Goal: Transaction & Acquisition: Book appointment/travel/reservation

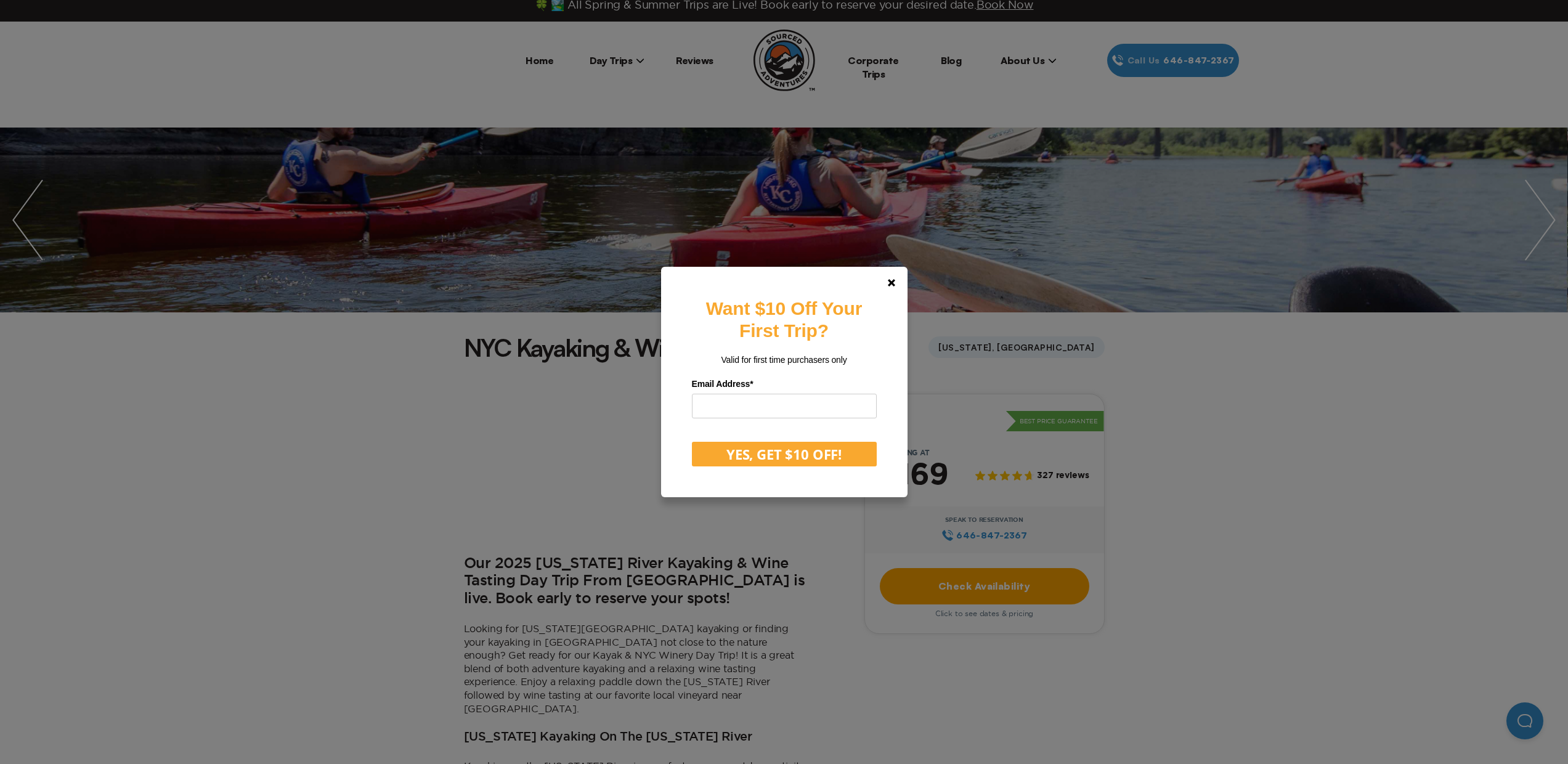
scroll to position [14, 0]
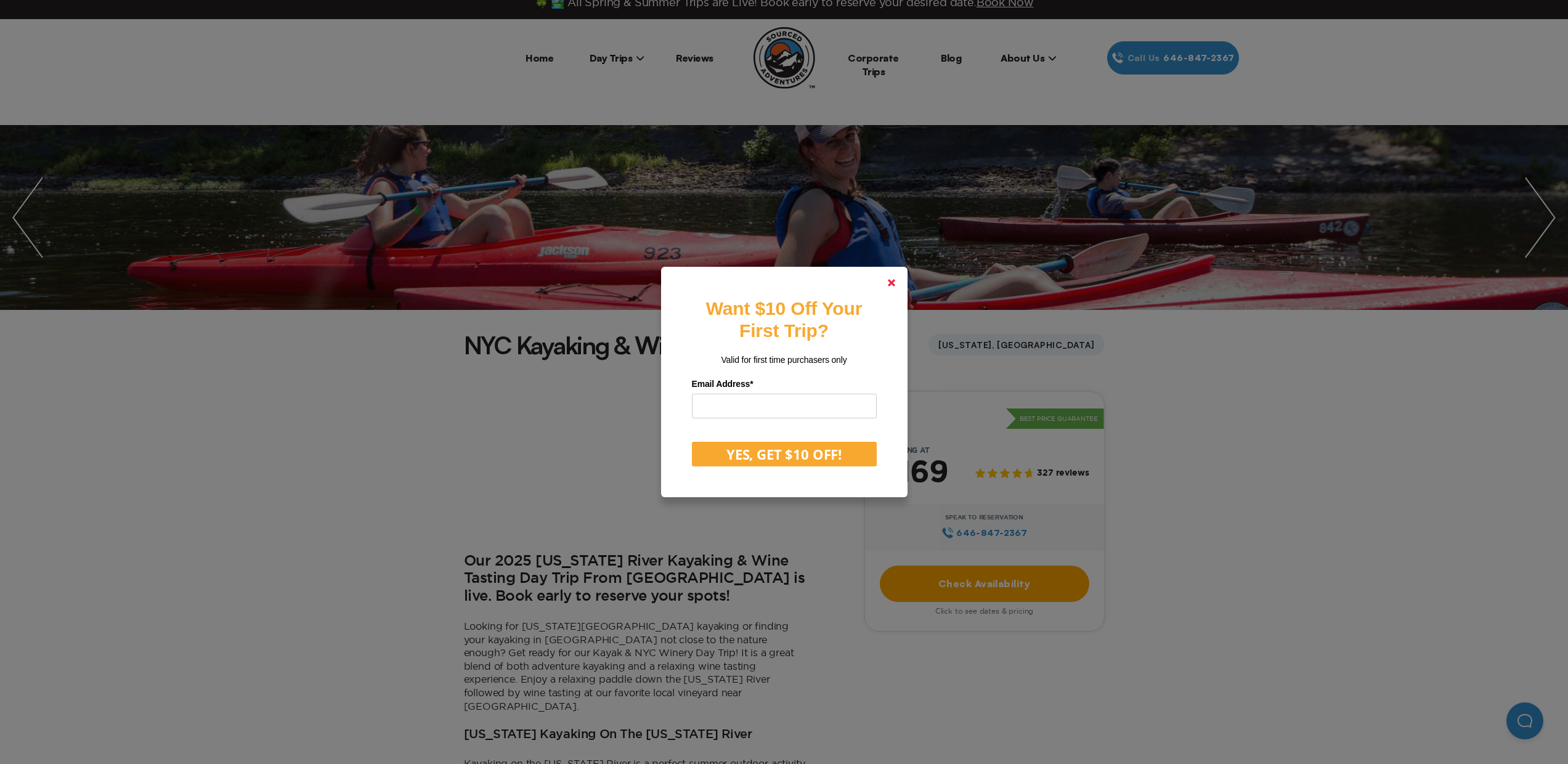
click at [902, 281] on link at bounding box center [891, 282] width 29 height 30
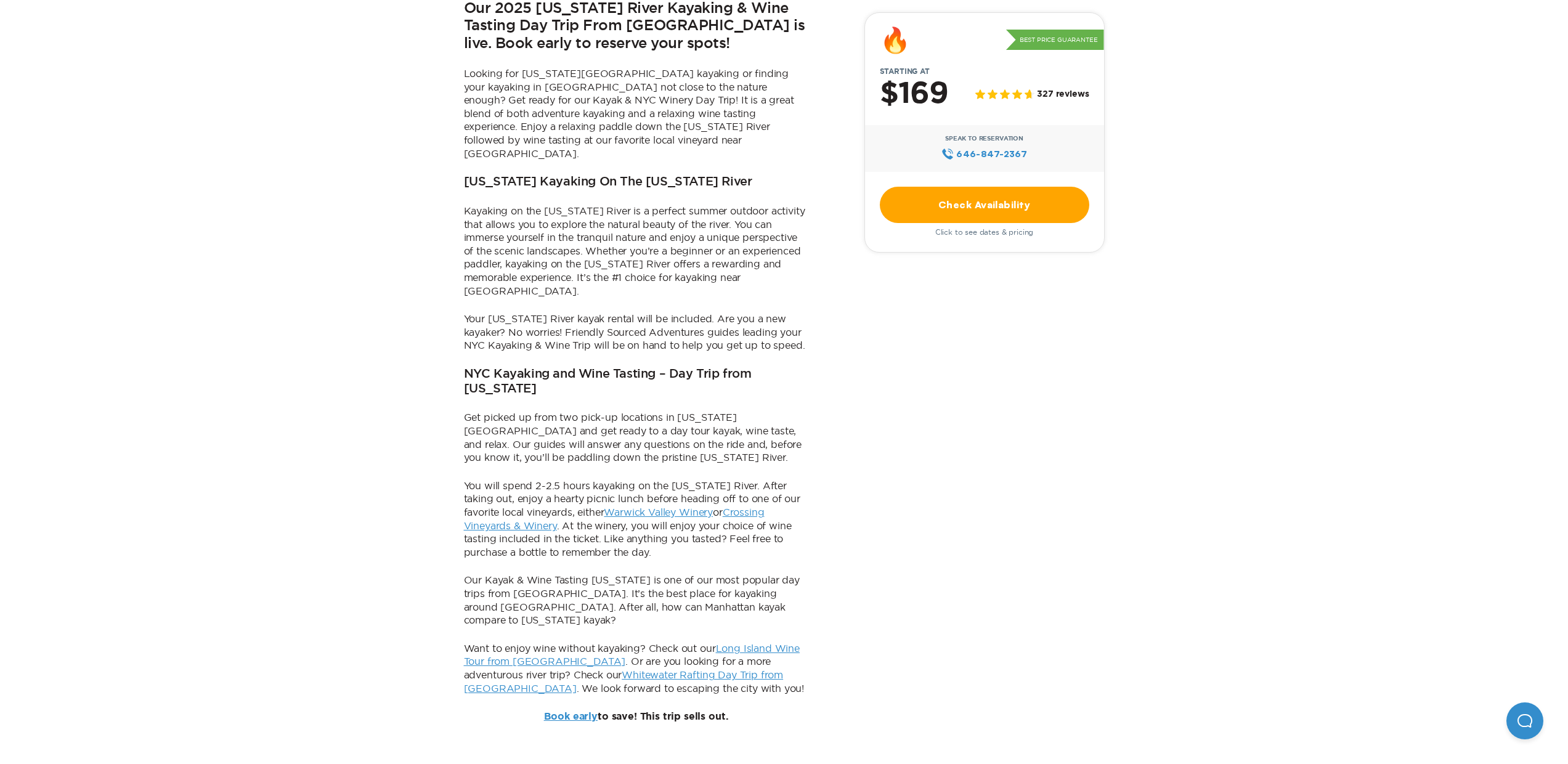
scroll to position [573, 0]
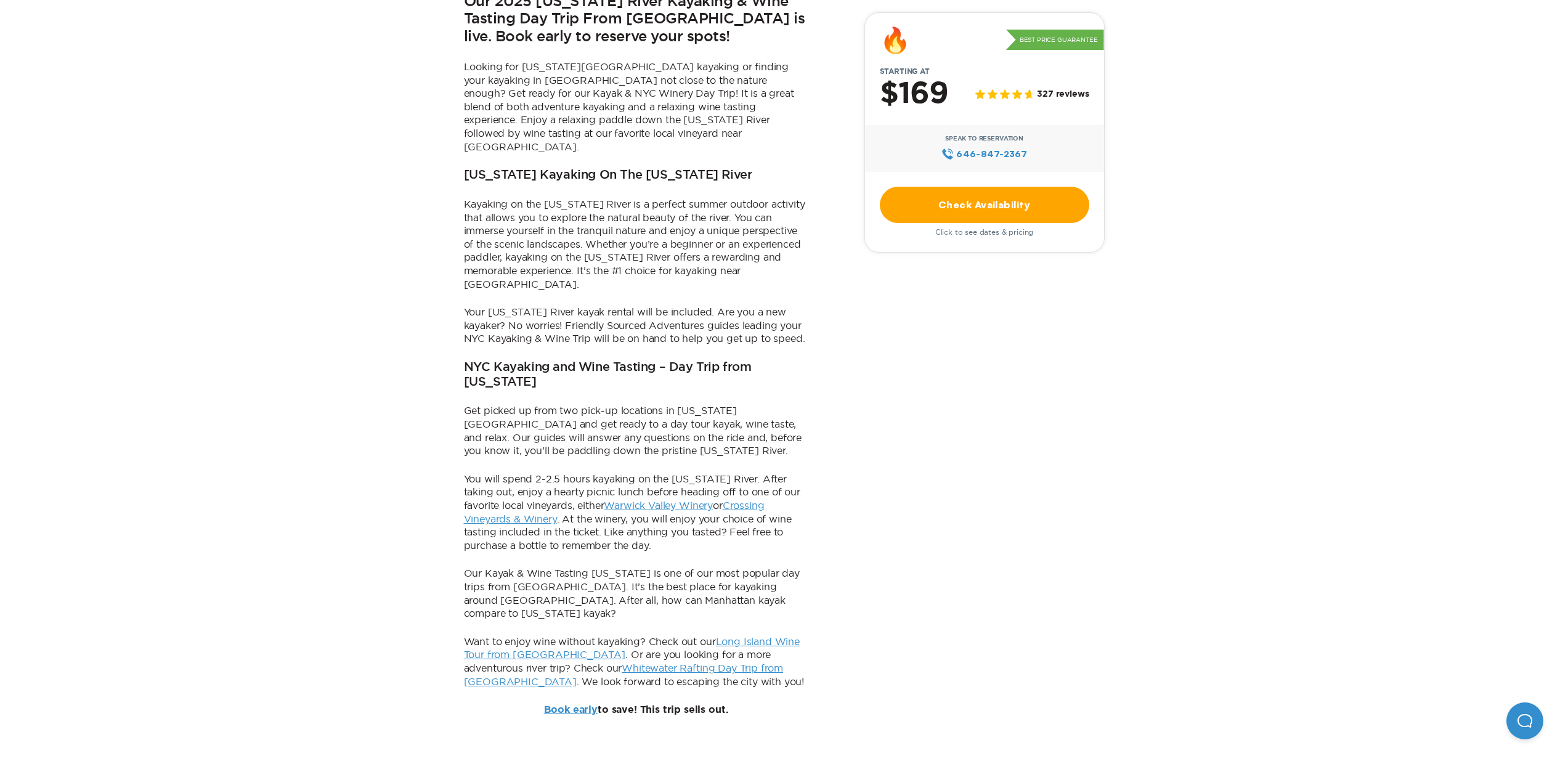
click at [1056, 214] on link "Check Availability" at bounding box center [984, 205] width 210 height 36
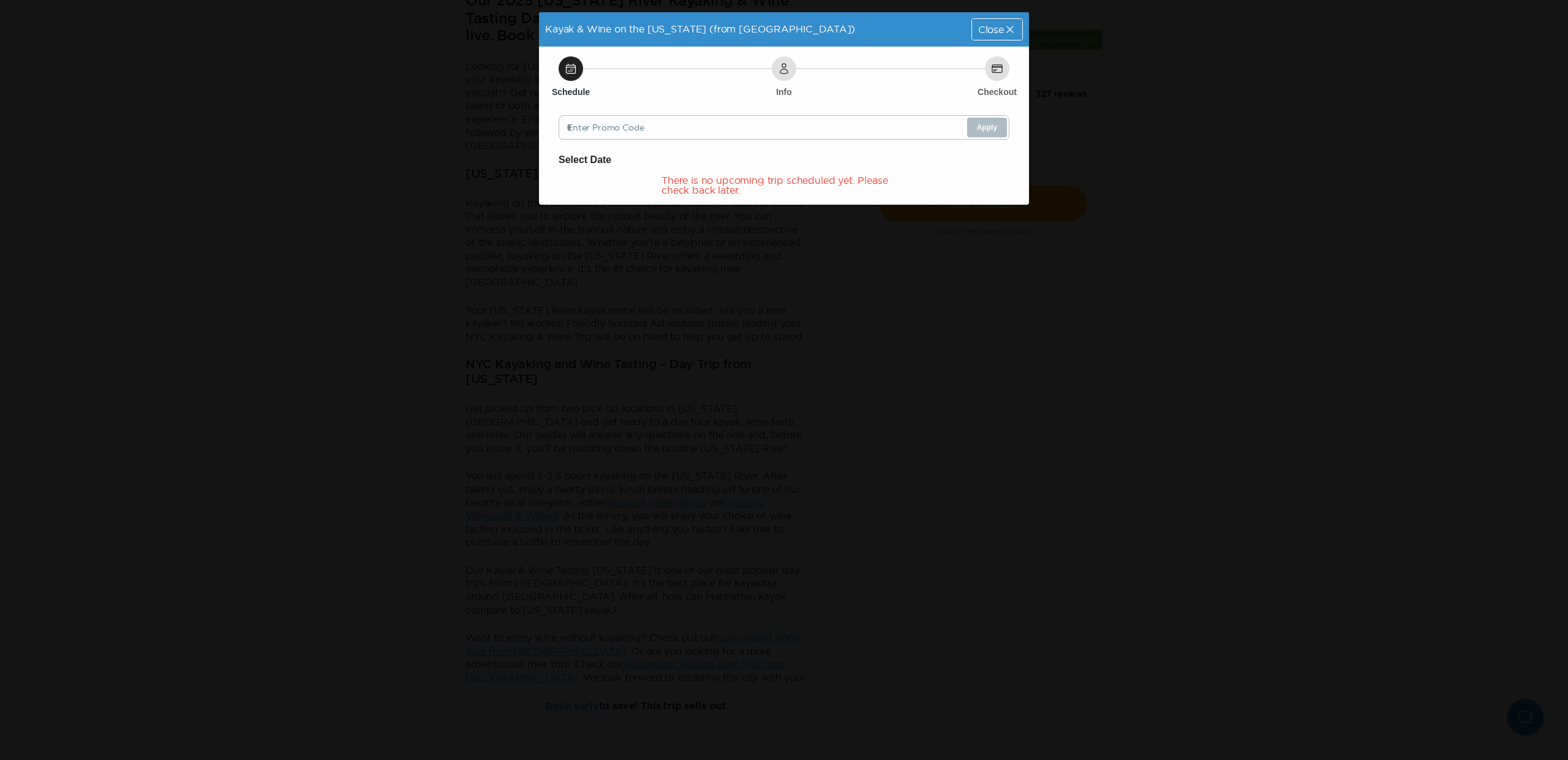
click at [571, 162] on h6 "Select Date" at bounding box center [784, 160] width 450 height 16
drag, startPoint x: 729, startPoint y: 187, endPoint x: 791, endPoint y: 190, distance: 62.1
click at [790, 190] on div "There is no upcoming trip scheduled yet. Please check back later." at bounding box center [784, 185] width 245 height 20
click at [801, 193] on div "There is no upcoming trip scheduled yet. Please check back later." at bounding box center [784, 185] width 245 height 20
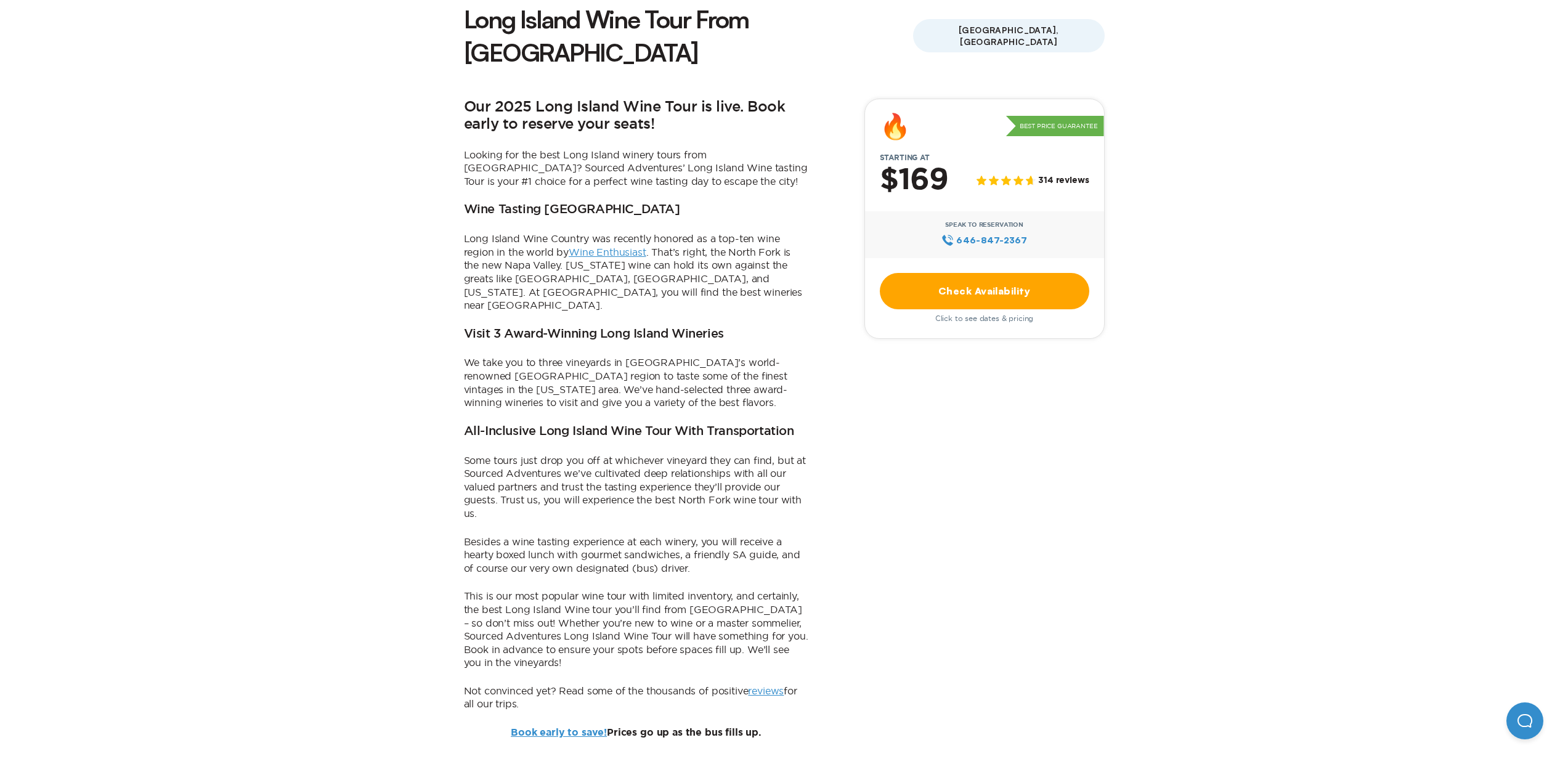
scroll to position [416, 0]
